Goal: Navigation & Orientation: Find specific page/section

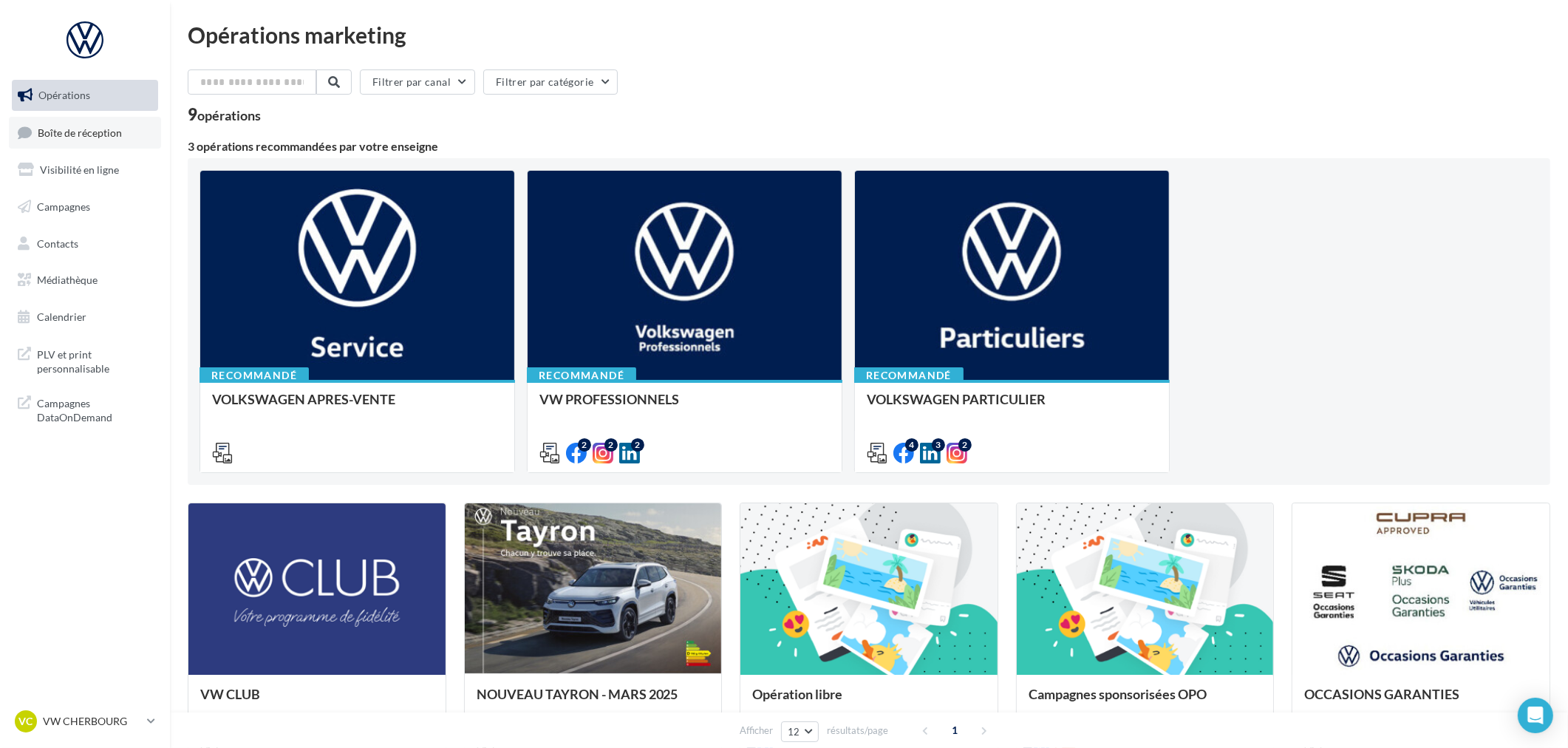
click at [90, 138] on link "Boîte de réception" at bounding box center [84, 133] width 153 height 32
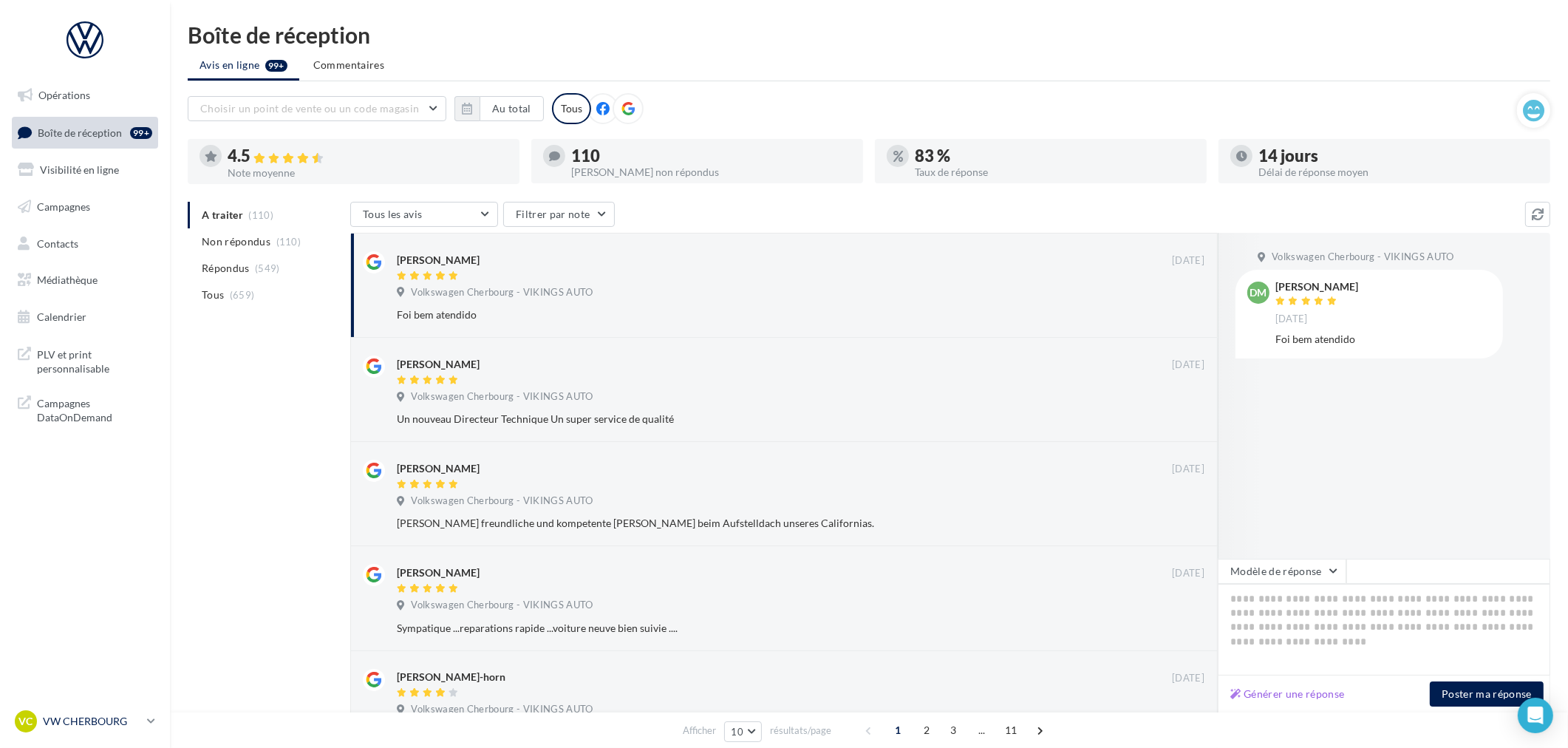
click at [94, 726] on p "VW CHERBOURG" at bounding box center [92, 721] width 99 height 15
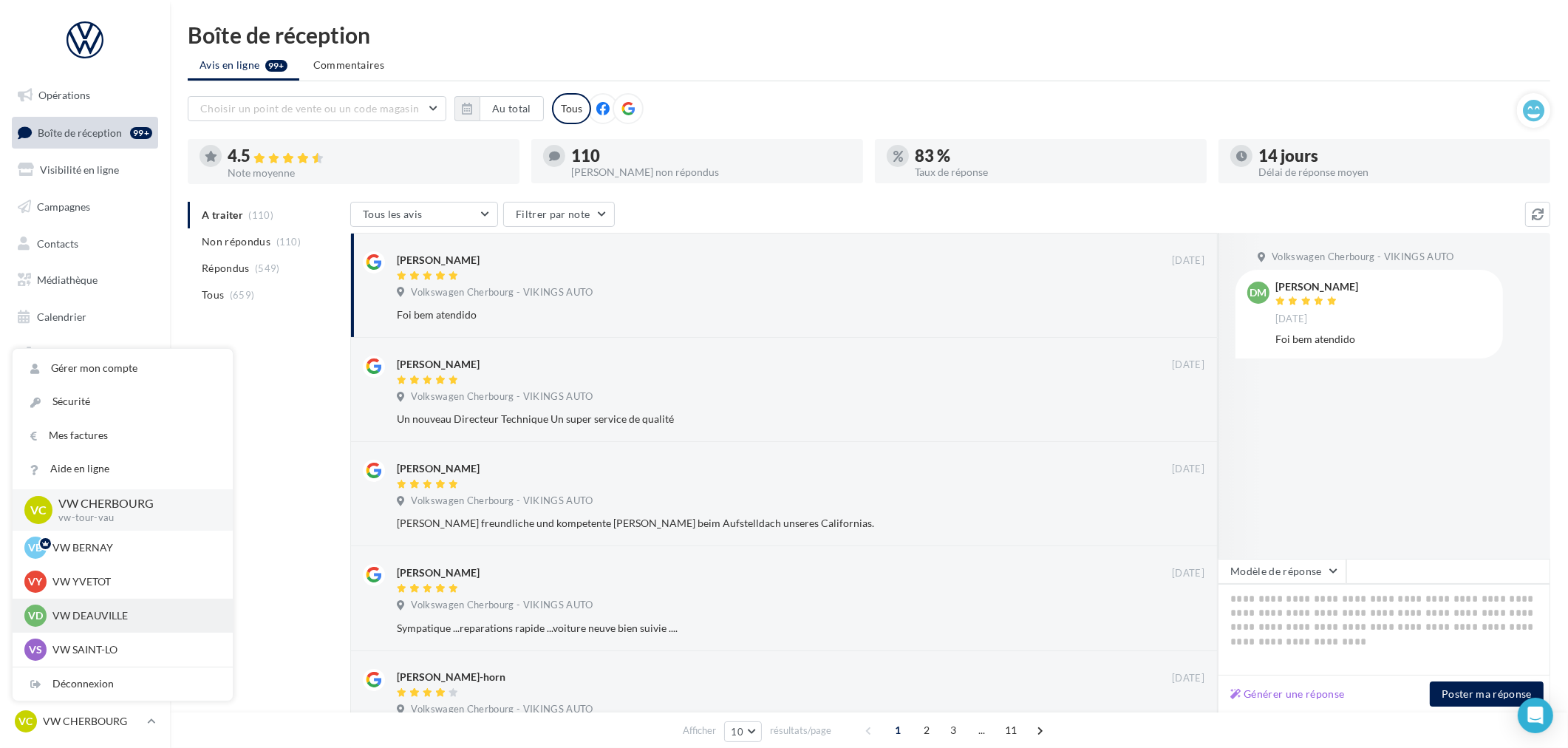
click at [92, 614] on p "VW DEAUVILLE" at bounding box center [133, 615] width 162 height 15
